Goal: Task Accomplishment & Management: Use online tool/utility

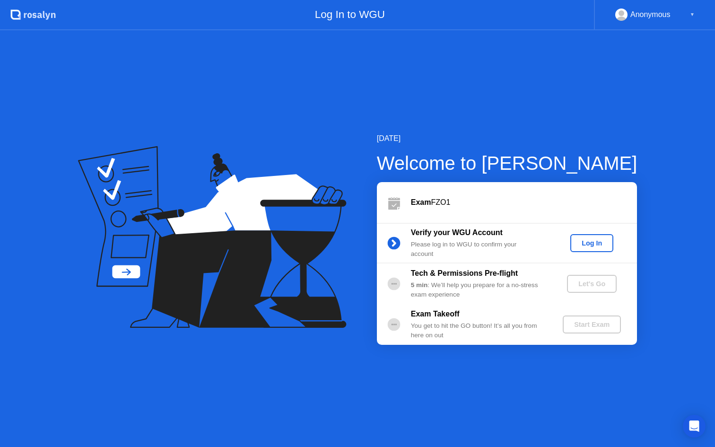
click at [587, 245] on div "Log In" at bounding box center [591, 243] width 35 height 8
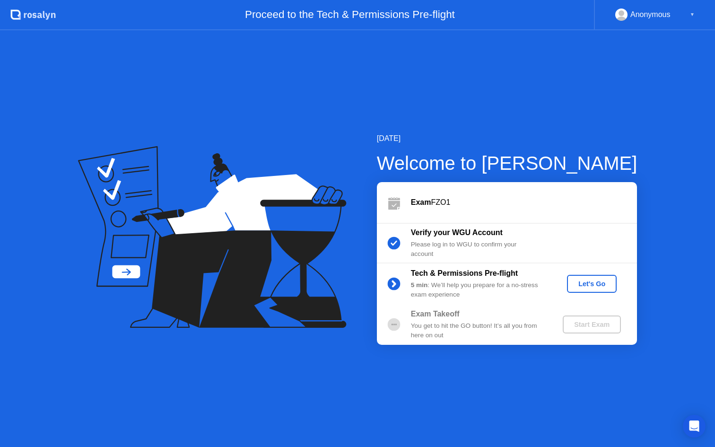
click at [592, 280] on div "Let's Go" at bounding box center [592, 284] width 42 height 8
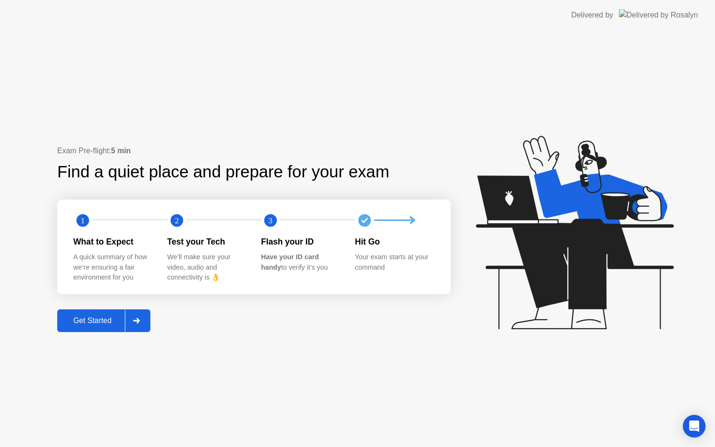
click at [102, 322] on div "Get Started" at bounding box center [92, 320] width 65 height 9
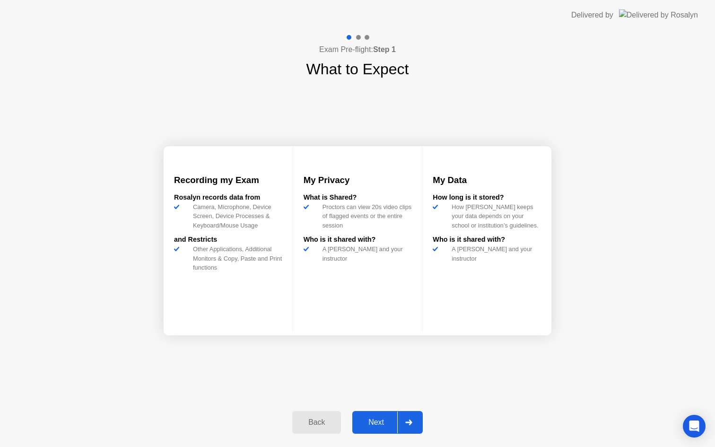
click at [384, 425] on div "Next" at bounding box center [376, 422] width 42 height 9
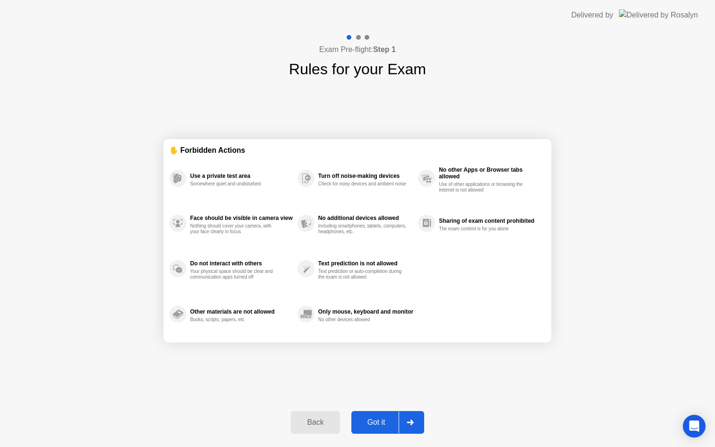
click at [384, 425] on div "Got it" at bounding box center [376, 422] width 44 height 9
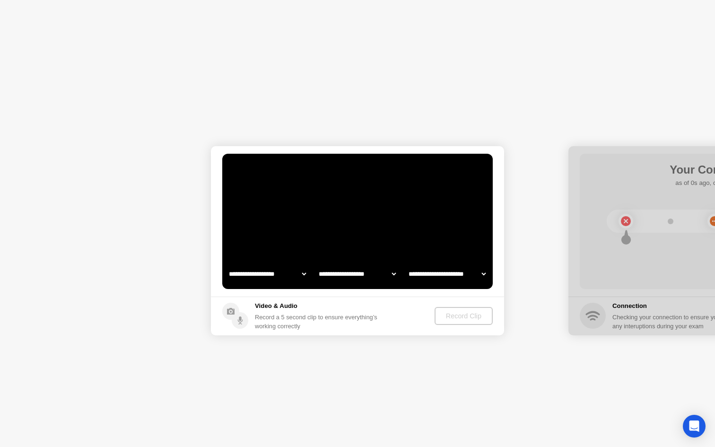
select select "**********"
select select "*******"
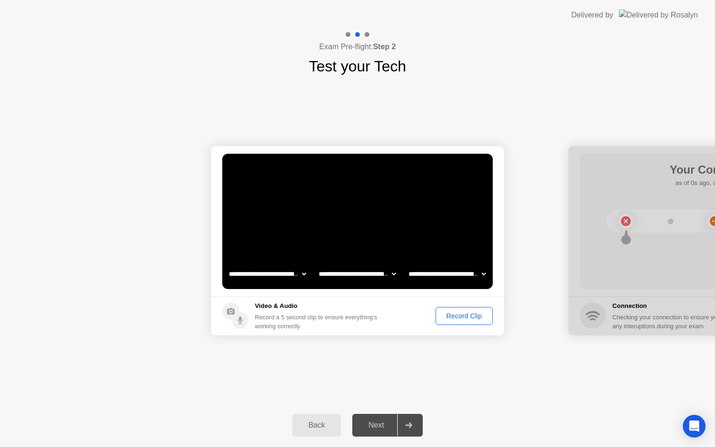
click at [462, 317] on div "Record Clip" at bounding box center [464, 316] width 51 height 8
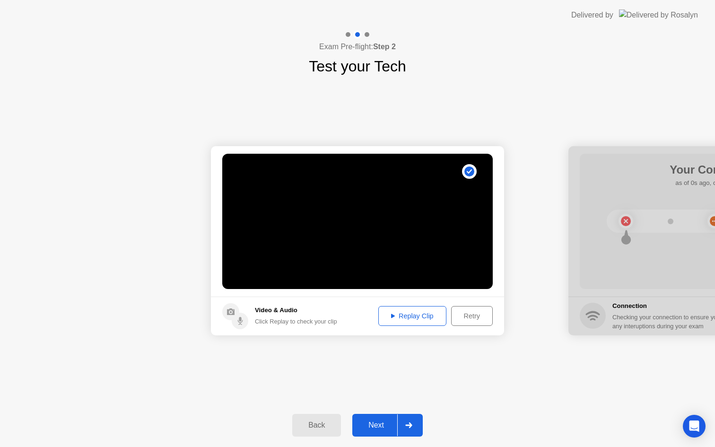
click at [369, 429] on div "Next" at bounding box center [376, 425] width 42 height 9
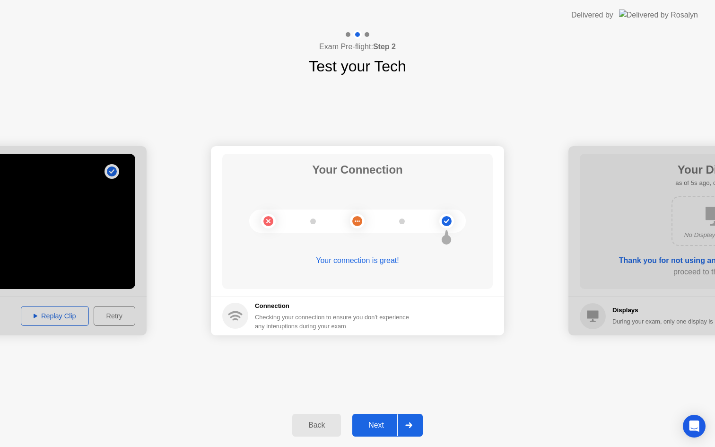
click at [376, 421] on div "Next" at bounding box center [376, 425] width 42 height 9
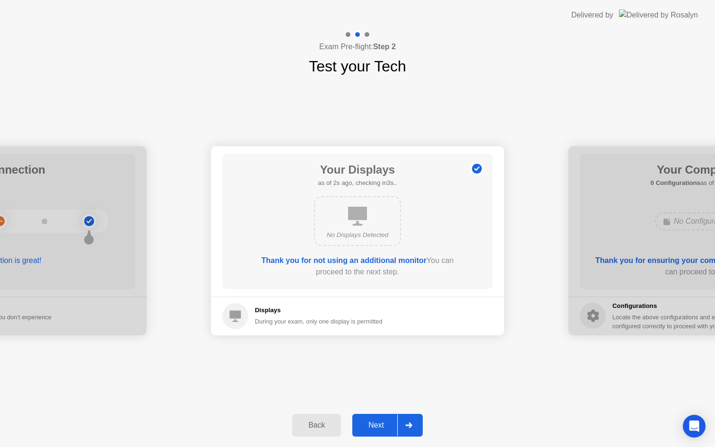
click at [381, 423] on div "Next" at bounding box center [376, 425] width 42 height 9
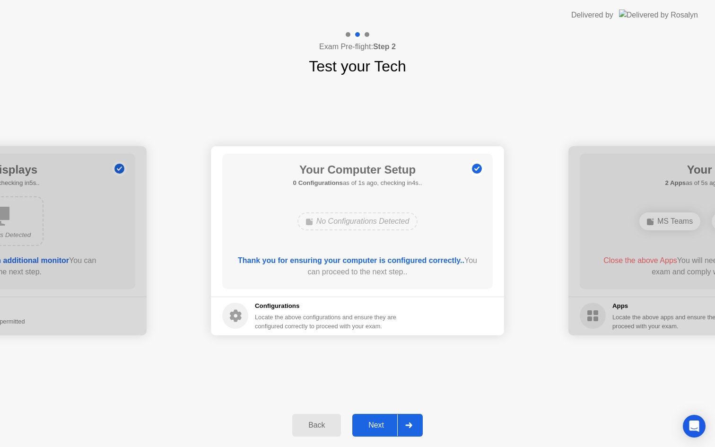
click at [381, 423] on div "Next" at bounding box center [376, 425] width 42 height 9
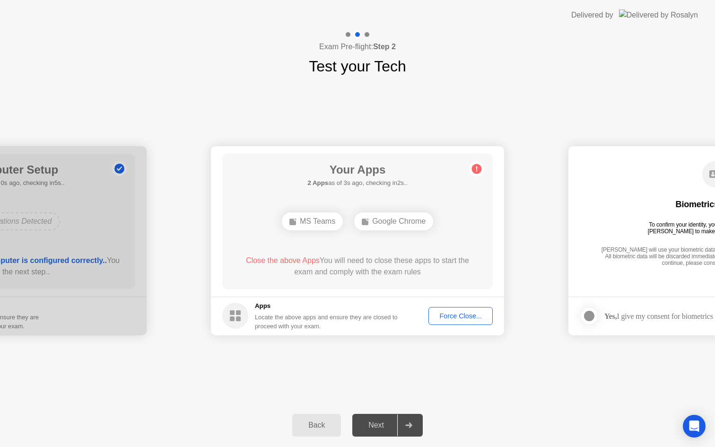
click at [456, 314] on div "Force Close..." at bounding box center [461, 316] width 58 height 8
click at [447, 320] on div "Force Close..." at bounding box center [461, 316] width 58 height 8
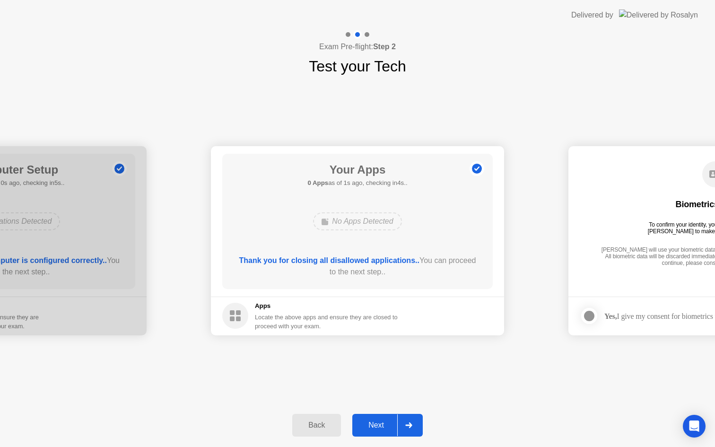
click at [381, 421] on div "Next" at bounding box center [376, 425] width 42 height 9
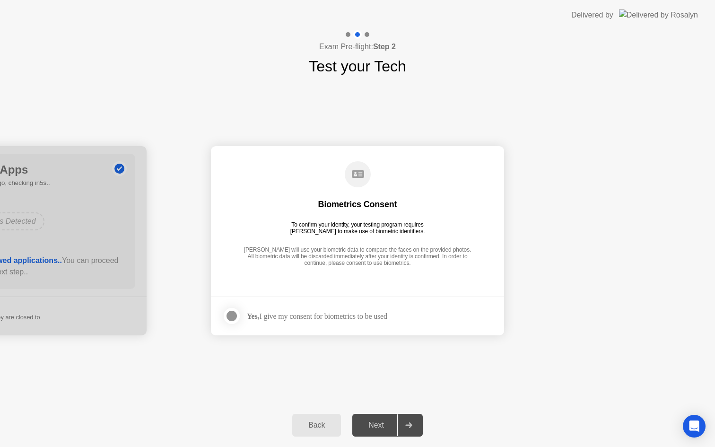
click at [346, 309] on div "Yes, I give my consent for biometrics to be used" at bounding box center [304, 315] width 165 height 19
click at [346, 319] on div "Yes, I give my consent for biometrics to be used" at bounding box center [317, 316] width 140 height 9
click at [233, 313] on div at bounding box center [231, 315] width 11 height 11
click at [391, 427] on div "Next" at bounding box center [376, 425] width 42 height 9
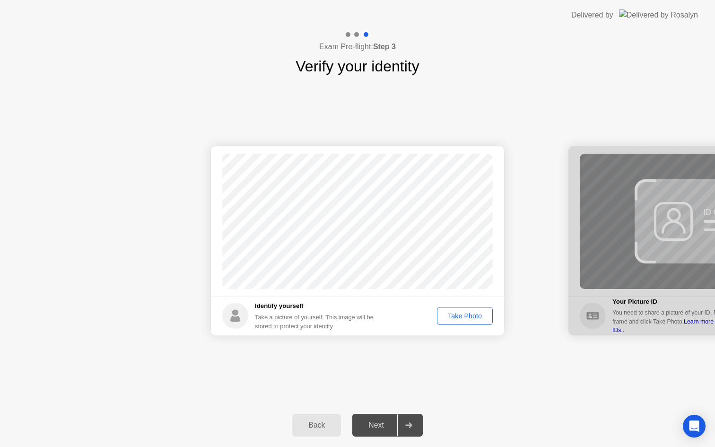
click at [455, 314] on div "Take Photo" at bounding box center [464, 316] width 49 height 8
click at [375, 429] on div "Next" at bounding box center [376, 425] width 42 height 9
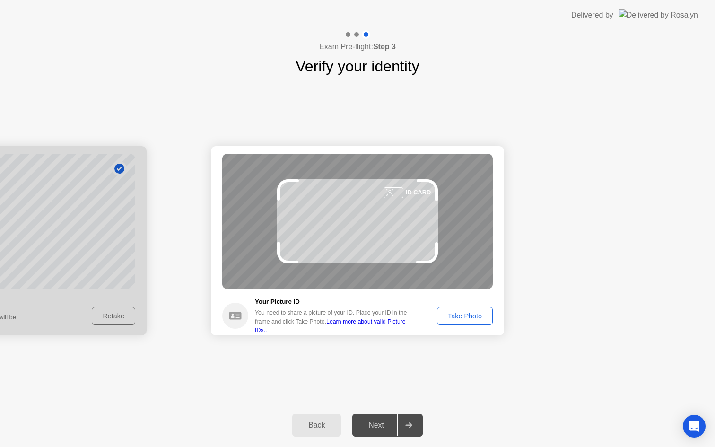
click at [449, 318] on div "Take Photo" at bounding box center [464, 316] width 49 height 8
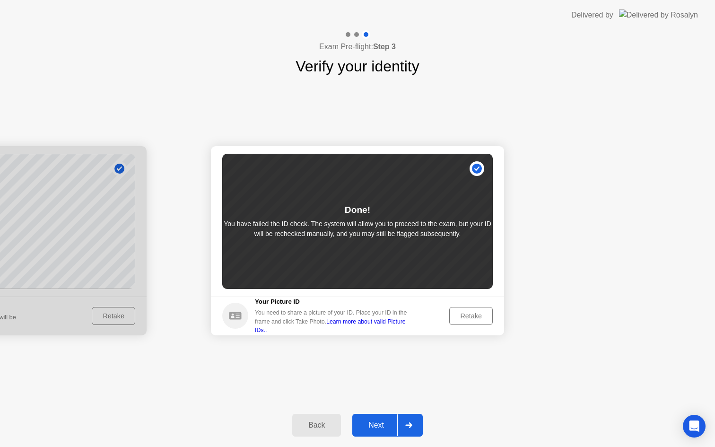
click at [377, 425] on div "Next" at bounding box center [376, 425] width 42 height 9
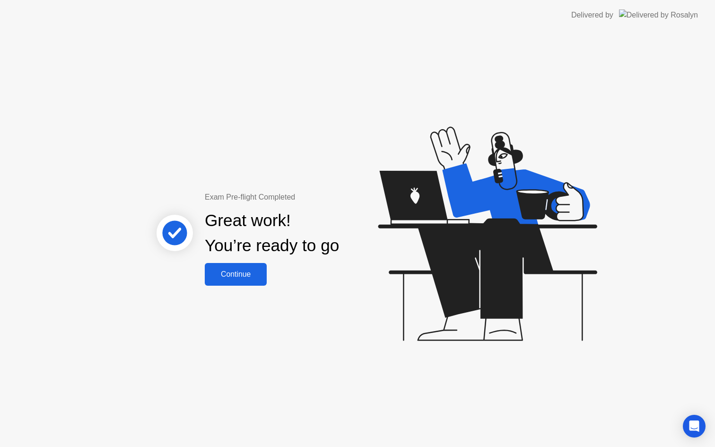
click at [251, 274] on div "Continue" at bounding box center [236, 274] width 56 height 9
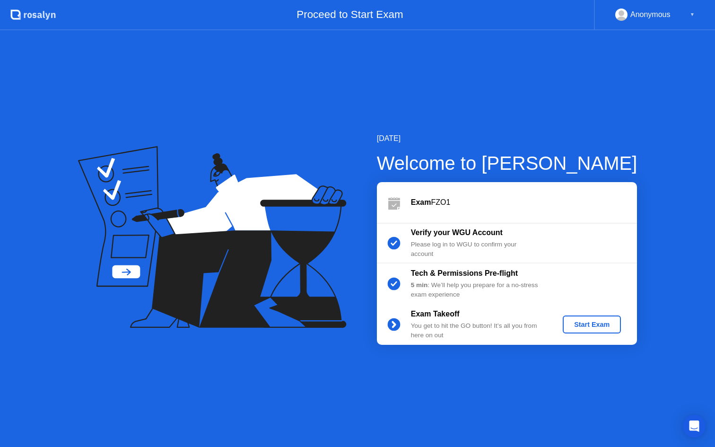
click at [583, 321] on div "Start Exam" at bounding box center [592, 325] width 51 height 8
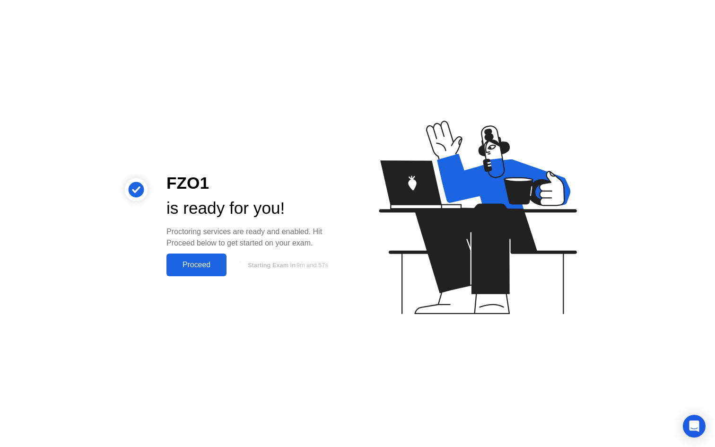
click at [214, 263] on div "Proceed" at bounding box center [196, 265] width 54 height 9
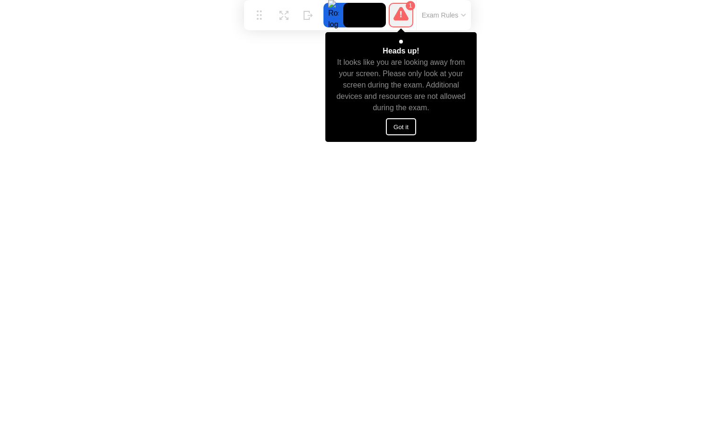
click at [413, 128] on button "Got it" at bounding box center [401, 126] width 30 height 17
click at [406, 123] on button "Got it" at bounding box center [401, 126] width 30 height 17
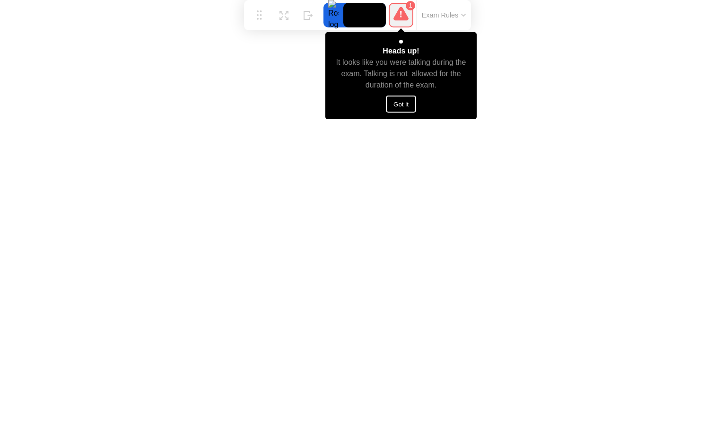
click at [405, 104] on button "Got it" at bounding box center [401, 104] width 30 height 17
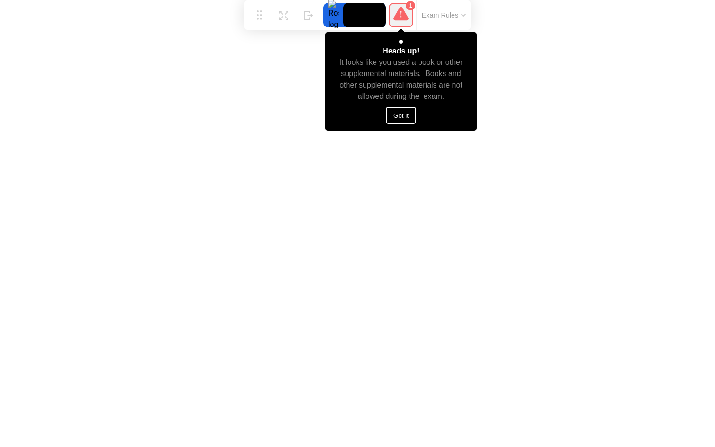
click at [404, 109] on button "Got it" at bounding box center [401, 115] width 30 height 17
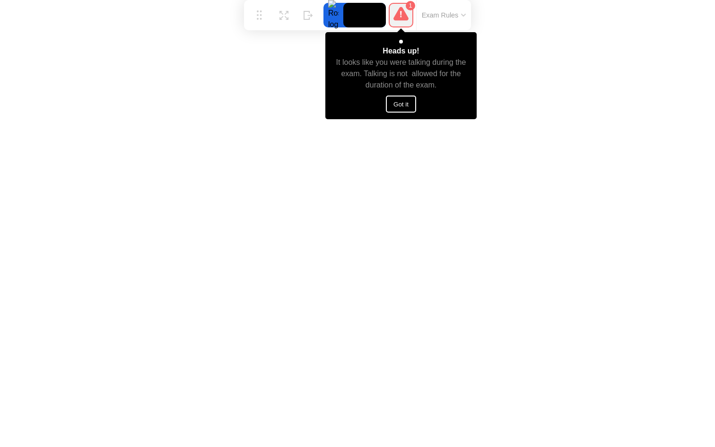
click at [408, 106] on button "Got it" at bounding box center [401, 104] width 30 height 17
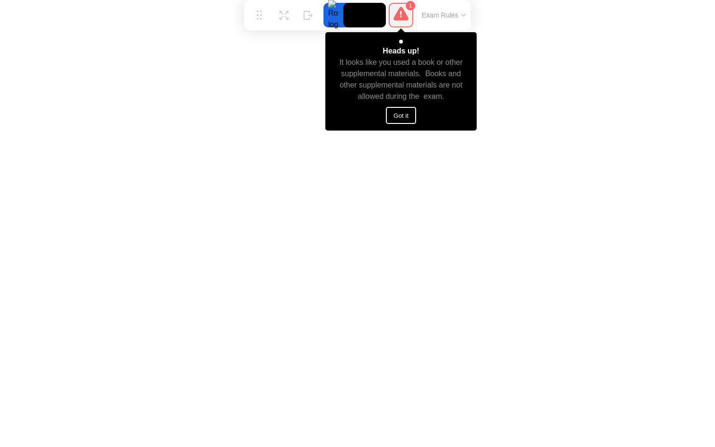
click at [401, 113] on button "Got it" at bounding box center [401, 115] width 30 height 17
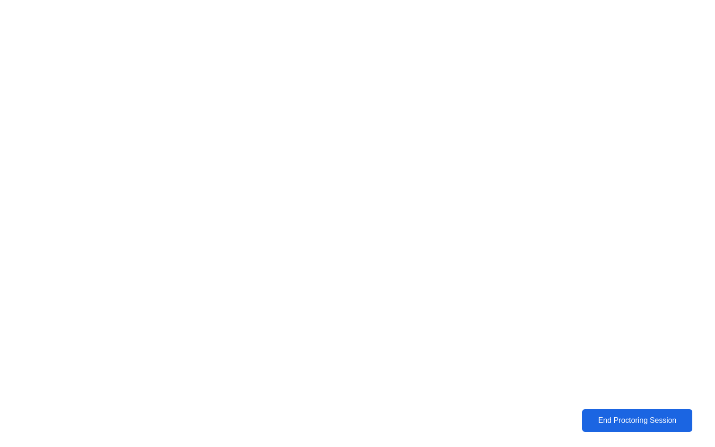
click at [638, 419] on div "End Proctoring Session" at bounding box center [637, 420] width 105 height 9
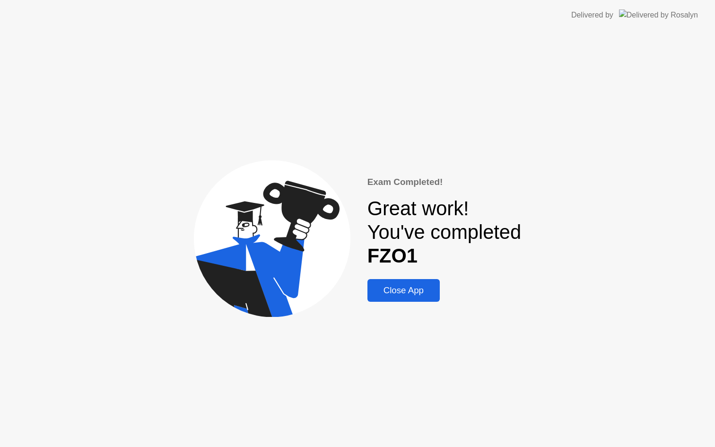
click at [401, 290] on div "Close App" at bounding box center [403, 290] width 67 height 10
